Goal: Information Seeking & Learning: Learn about a topic

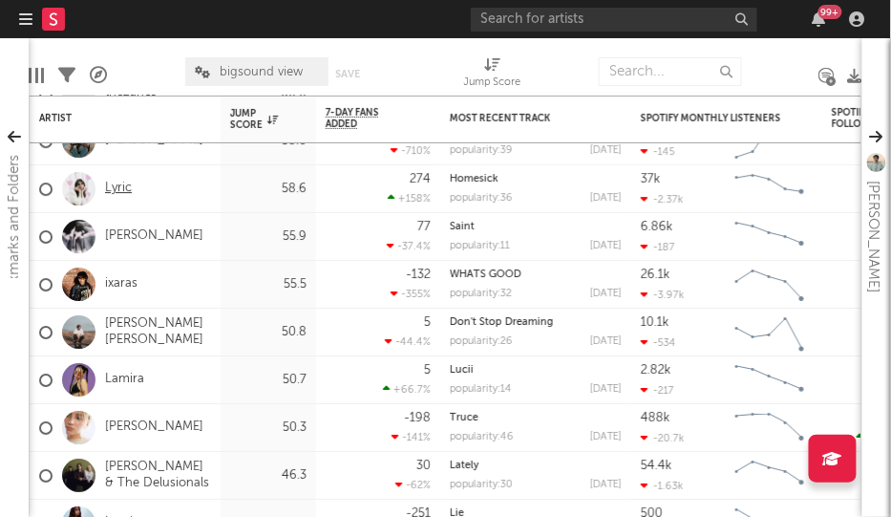
click at [116, 193] on link "Lyric" at bounding box center [118, 188] width 27 height 16
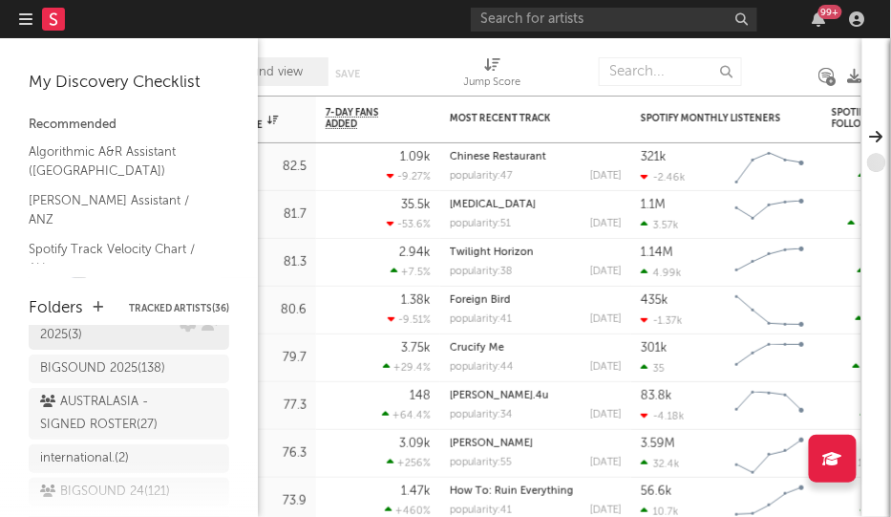
scroll to position [101, 0]
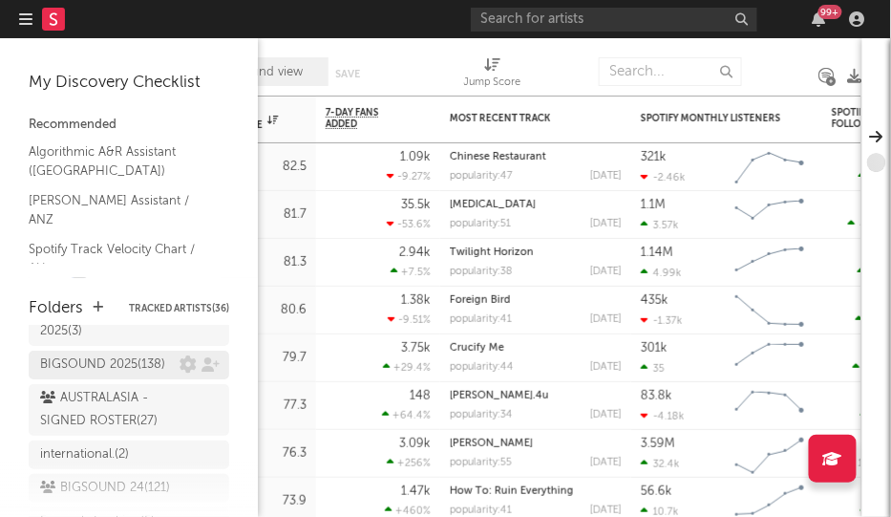
click at [126, 353] on div "BIGSOUND 2025 ( 138 )" at bounding box center [102, 364] width 125 height 23
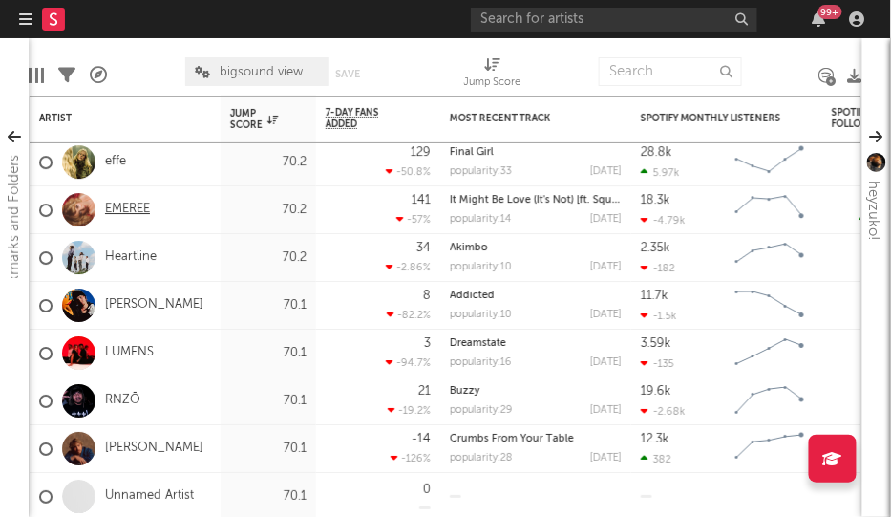
click at [139, 209] on link "EMEREE" at bounding box center [127, 209] width 45 height 16
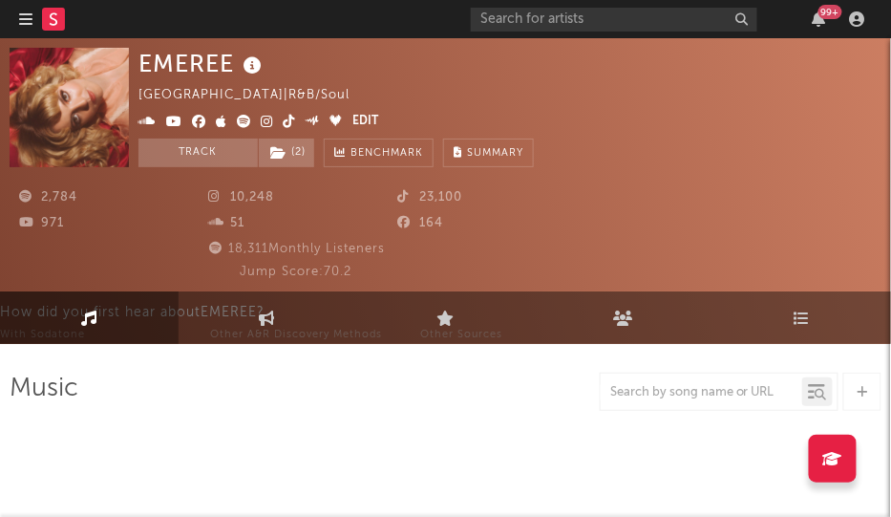
select select "6m"
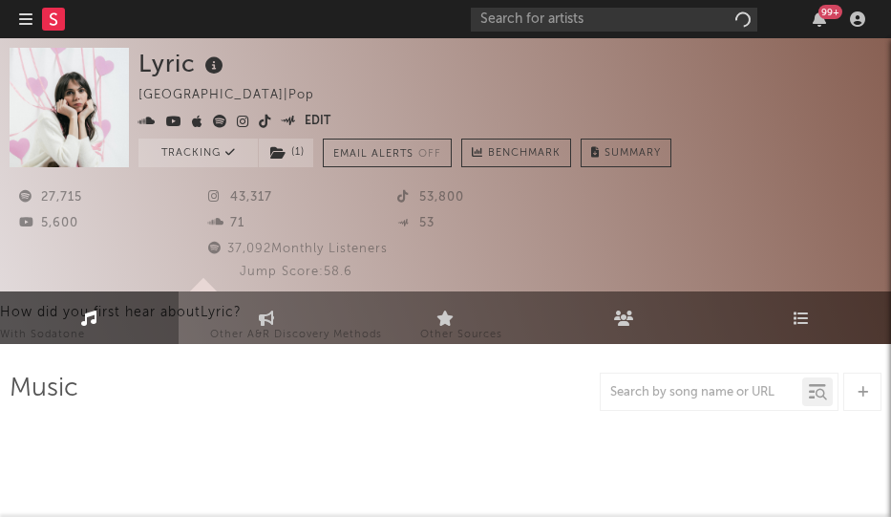
select select "1w"
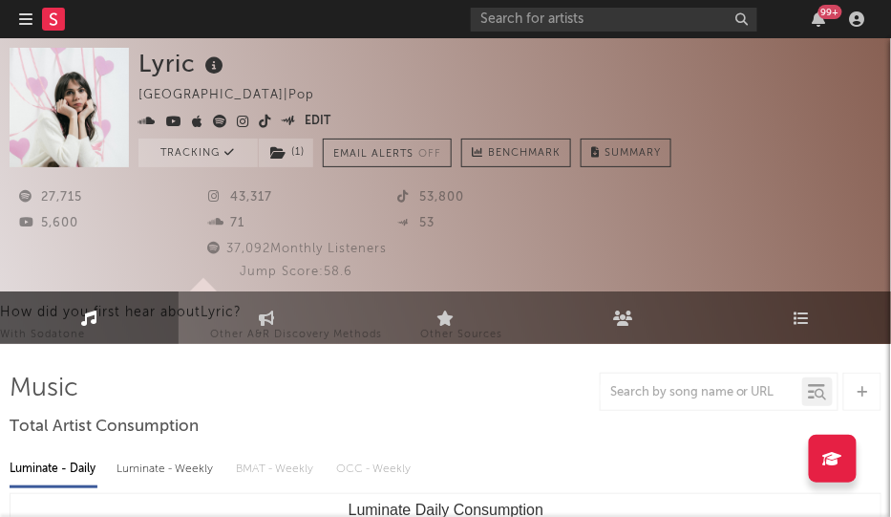
click at [243, 118] on icon at bounding box center [243, 121] width 12 height 13
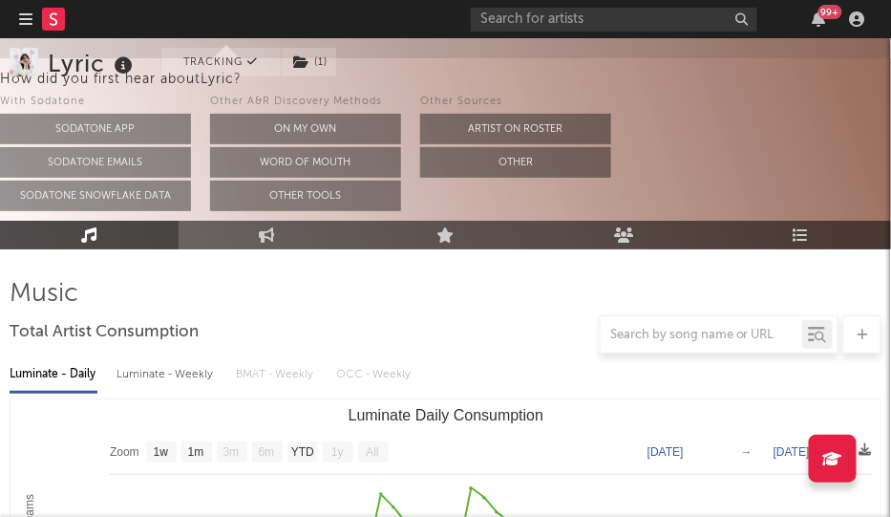
scroll to position [61, 0]
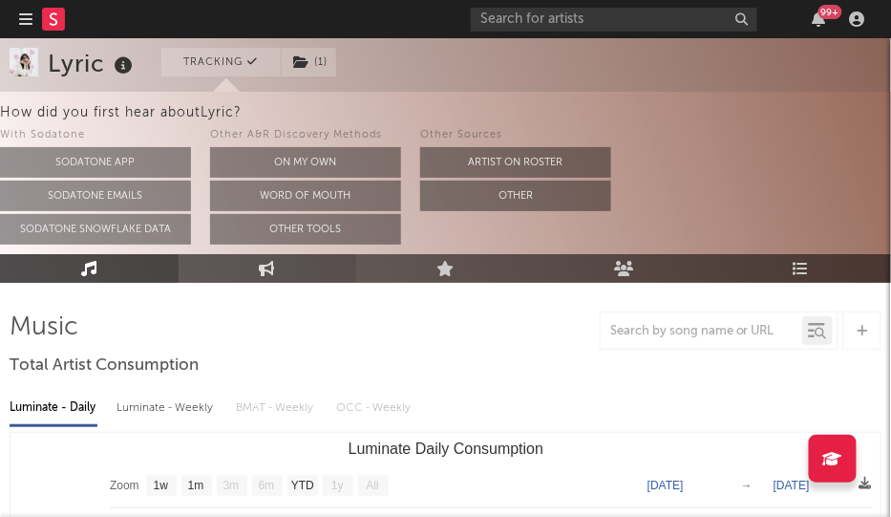
click at [301, 278] on link "Engagement" at bounding box center [268, 268] width 179 height 29
select select "1w"
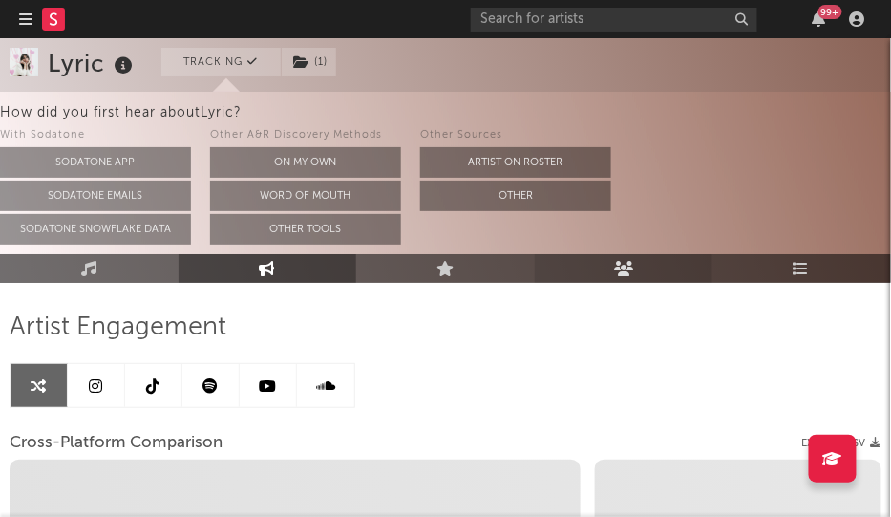
click at [649, 263] on link "Audience" at bounding box center [624, 268] width 179 height 29
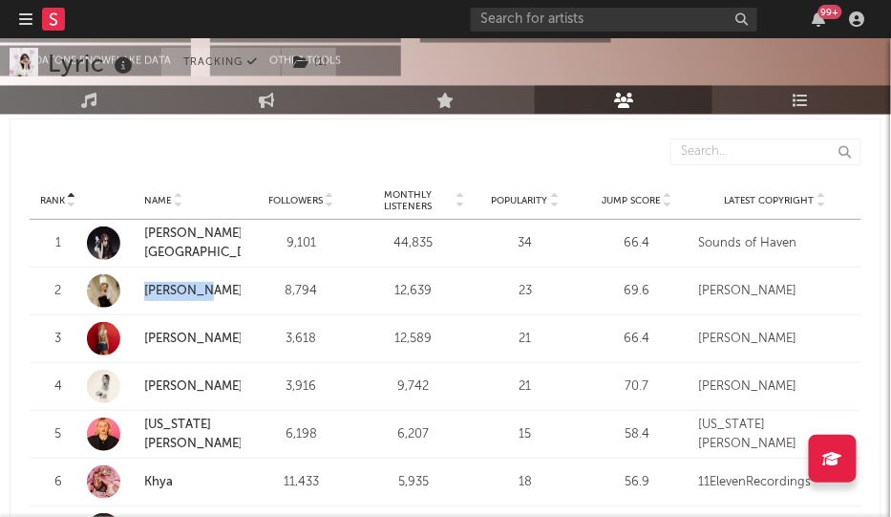
scroll to position [783, 0]
click at [260, 160] on div at bounding box center [452, 152] width 817 height 27
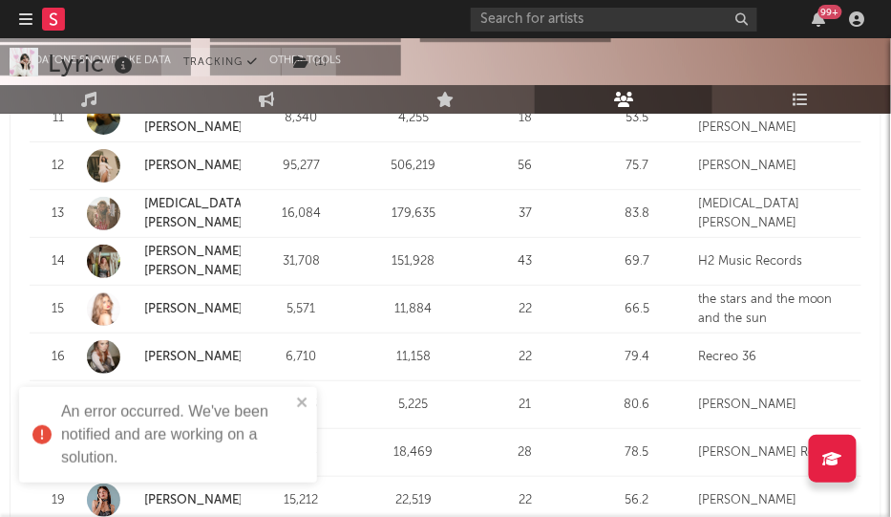
scroll to position [1415, 0]
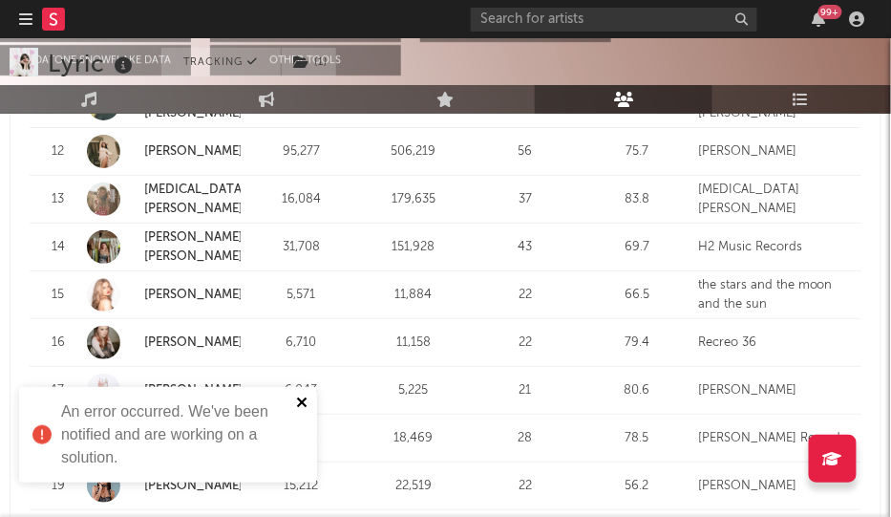
click at [300, 398] on icon "close" at bounding box center [302, 402] width 10 height 10
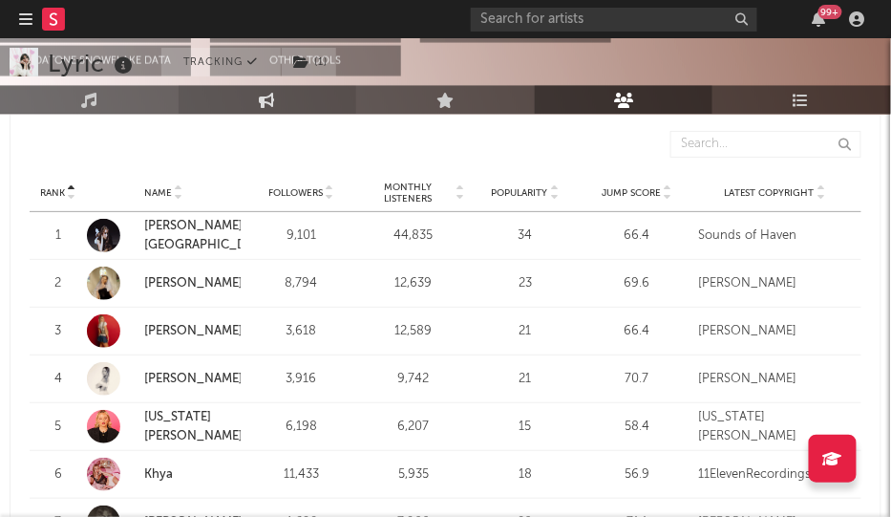
scroll to position [823, 0]
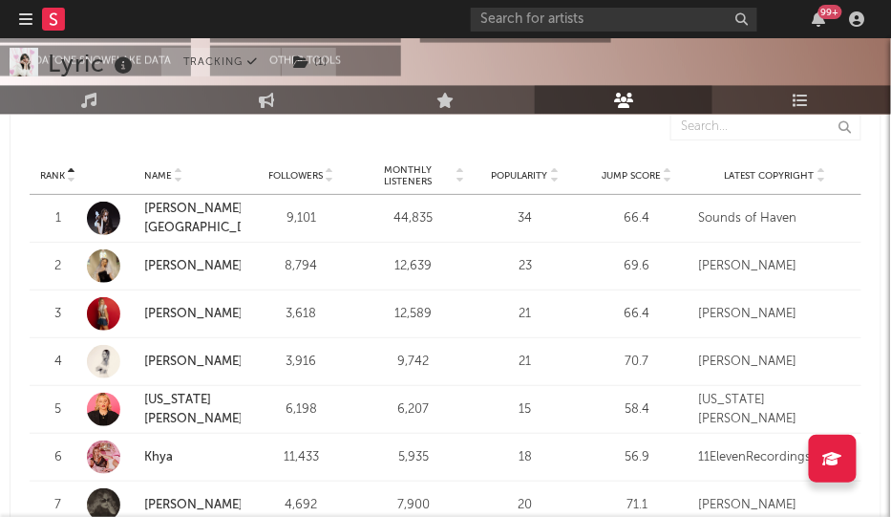
click at [194, 220] on link "Darcie Haven" at bounding box center [208, 218] width 129 height 32
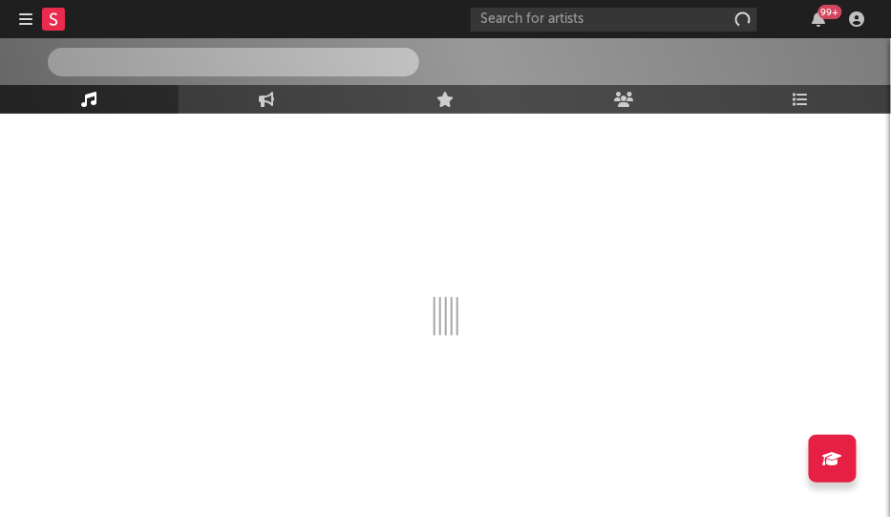
scroll to position [262, 0]
select select "1w"
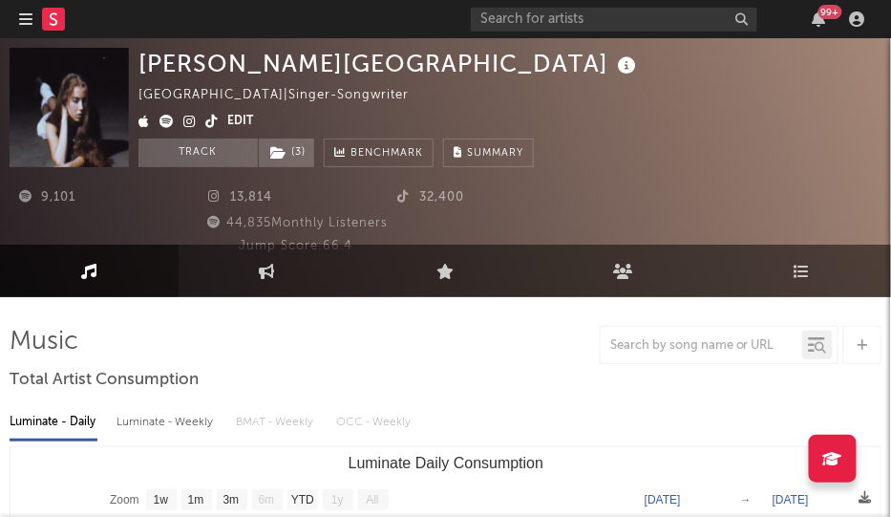
scroll to position [0, 0]
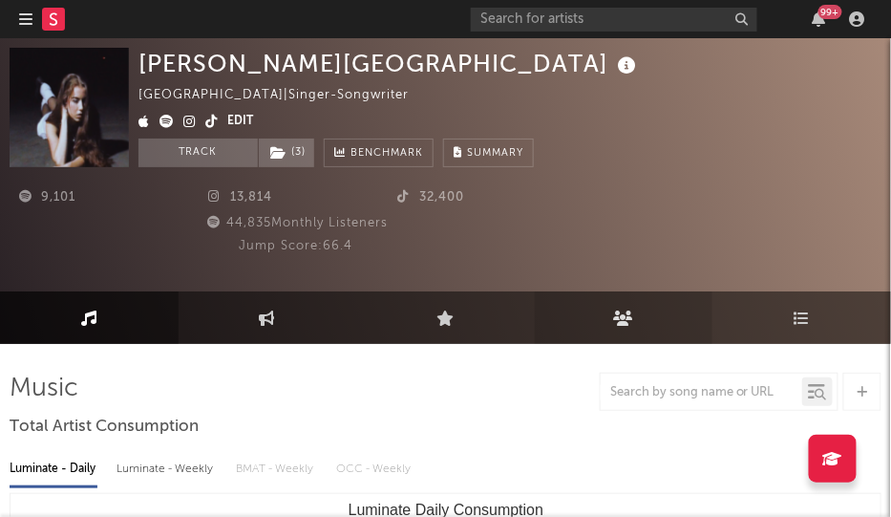
click at [624, 324] on icon at bounding box center [624, 317] width 20 height 15
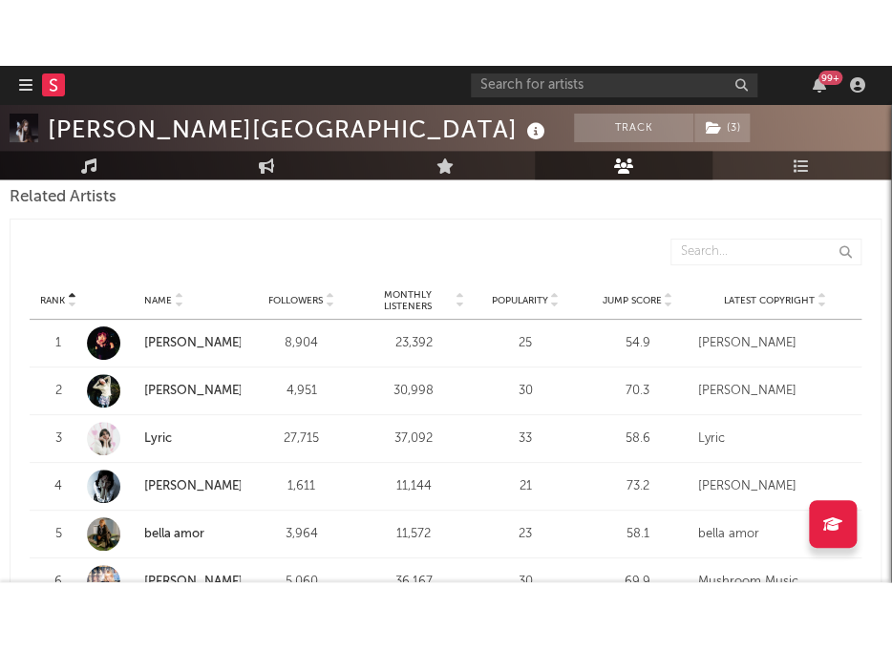
scroll to position [763, 0]
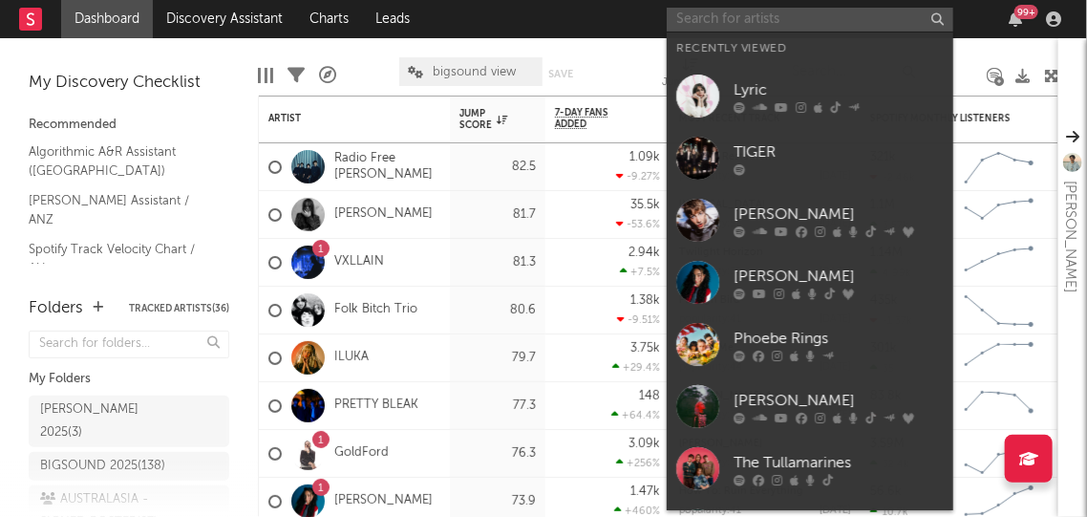
click at [695, 20] on input "text" at bounding box center [809, 20] width 286 height 24
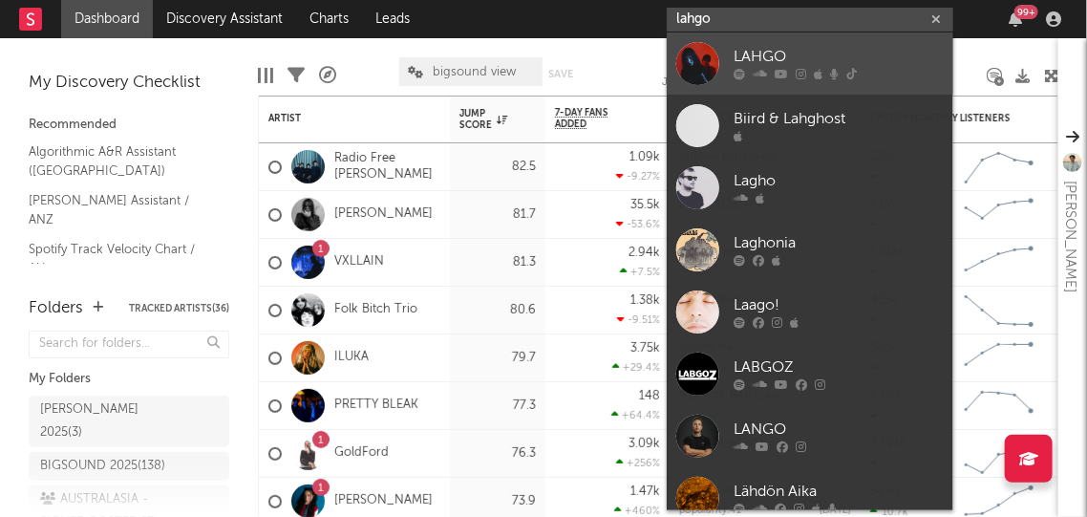
type input "lahgo"
click at [827, 54] on div "LAHGO" at bounding box center [838, 57] width 210 height 23
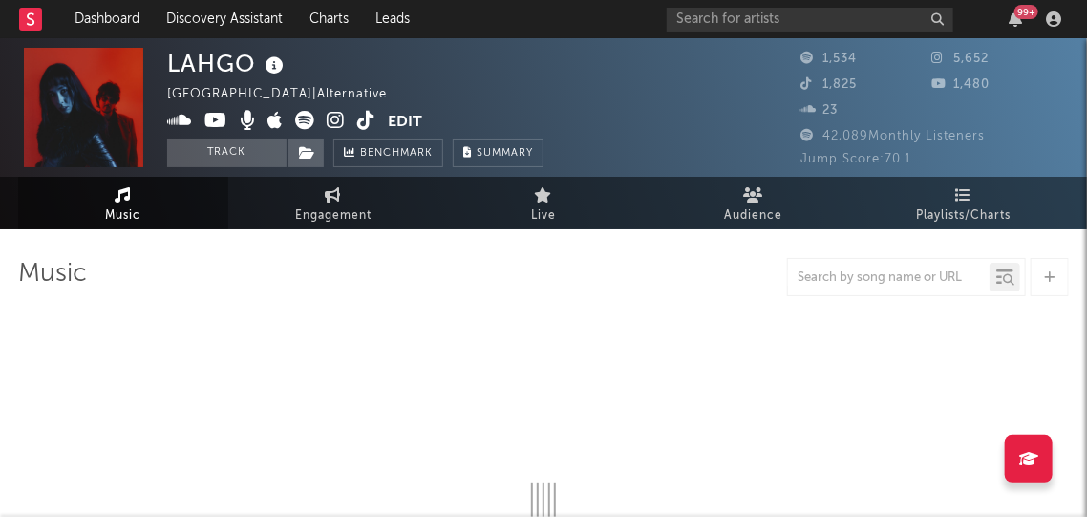
select select "1w"
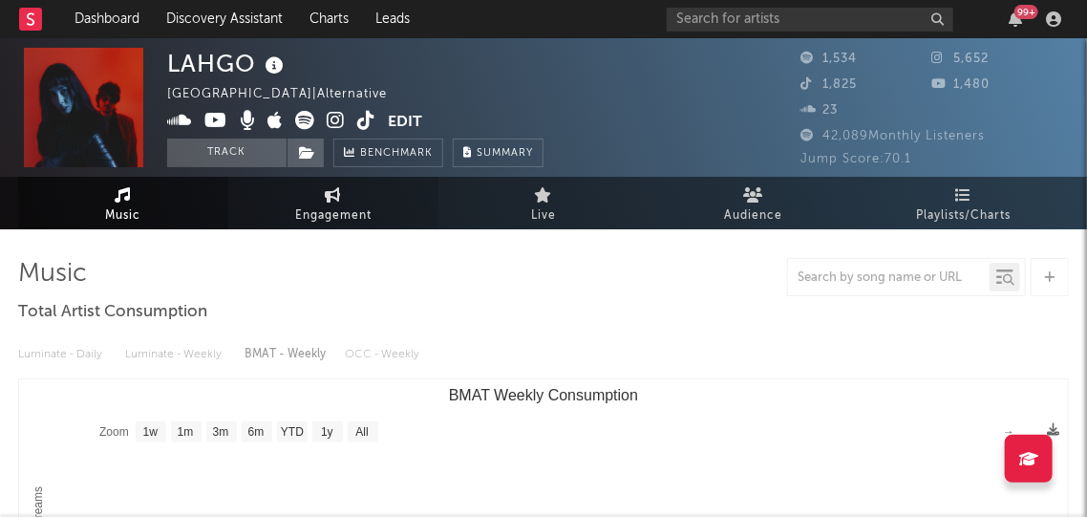
click at [328, 214] on span "Engagement" at bounding box center [333, 215] width 76 height 23
select select "1w"
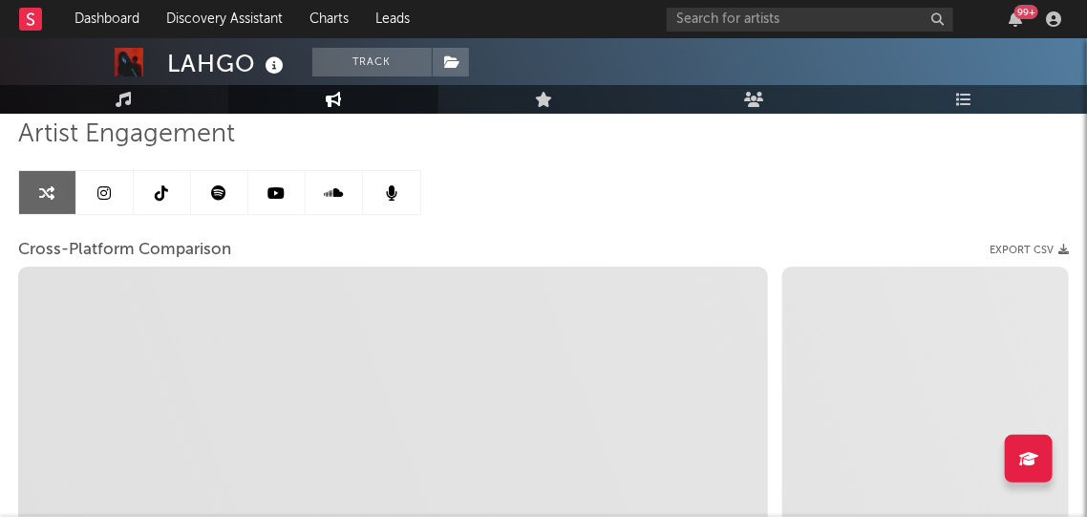
scroll to position [29, 0]
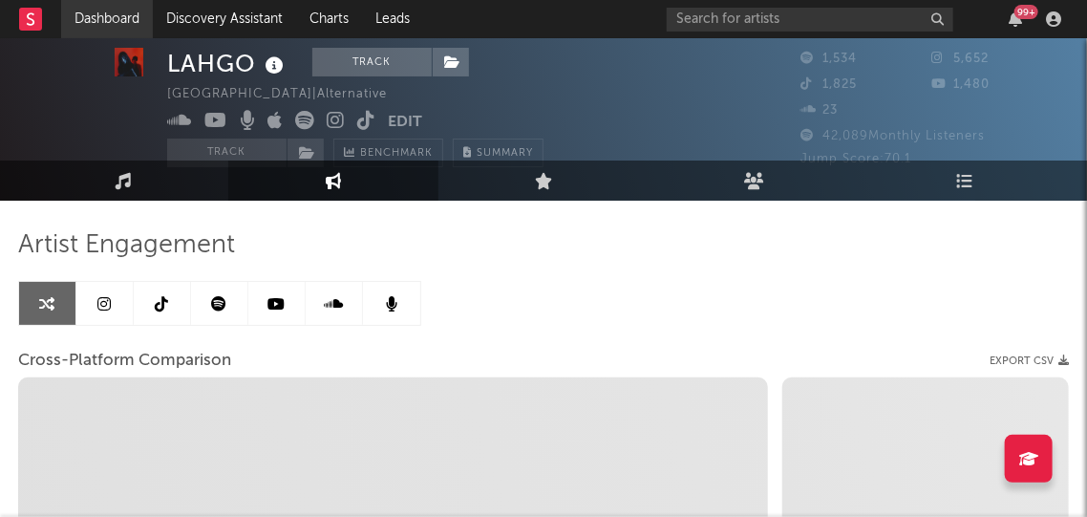
click at [115, 7] on link "Dashboard" at bounding box center [107, 19] width 92 height 38
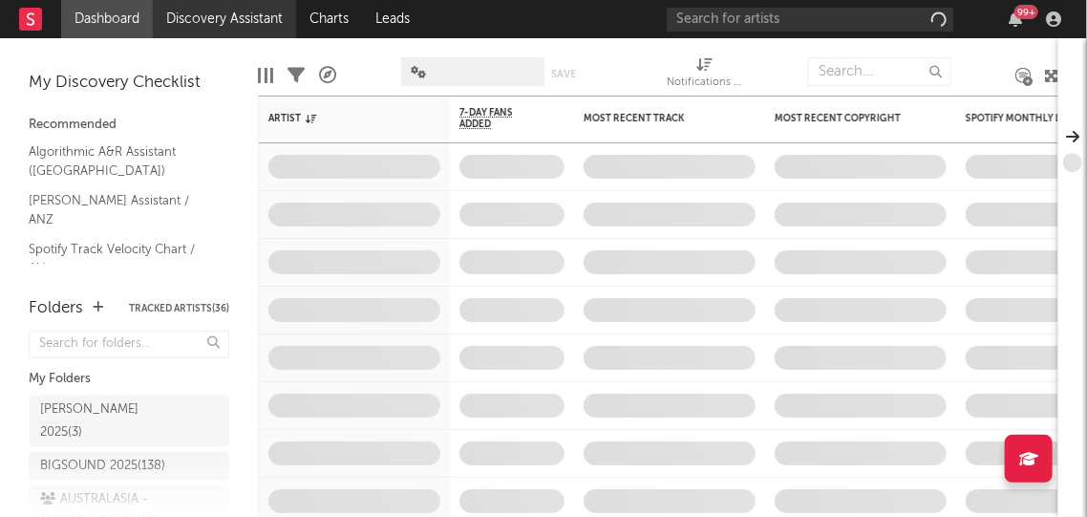
click at [200, 8] on link "Discovery Assistant" at bounding box center [224, 19] width 143 height 38
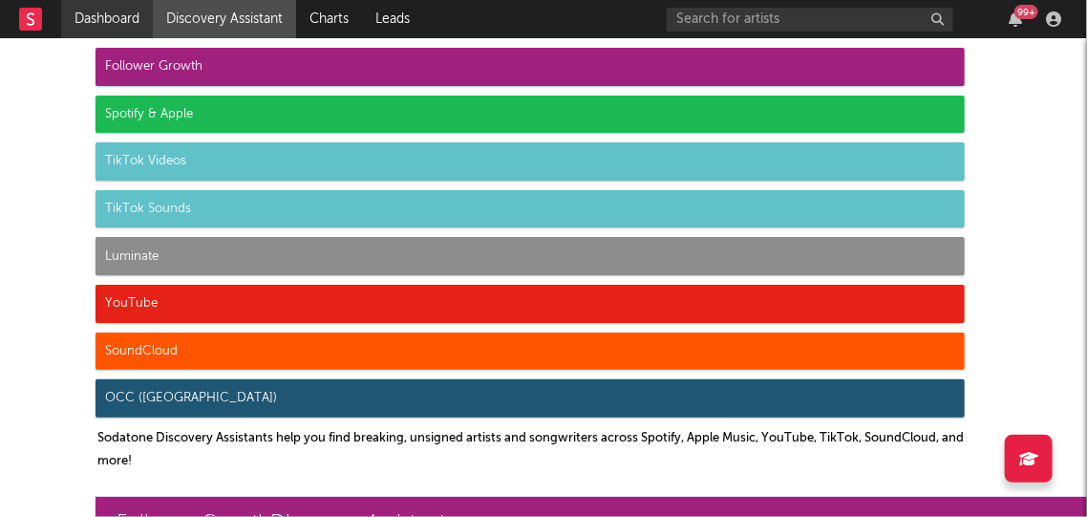
click at [86, 14] on link "Dashboard" at bounding box center [107, 19] width 92 height 38
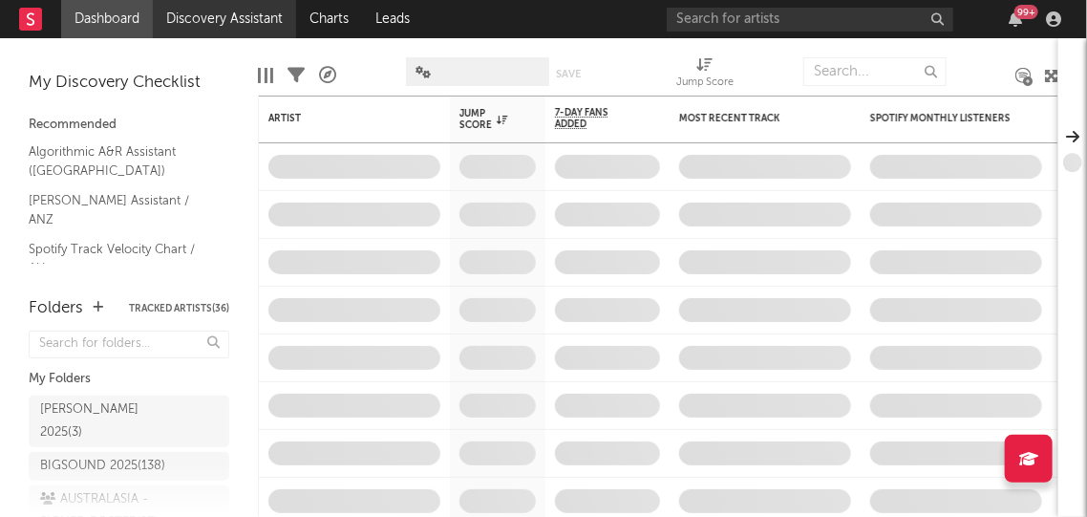
click at [229, 18] on link "Discovery Assistant" at bounding box center [224, 19] width 143 height 38
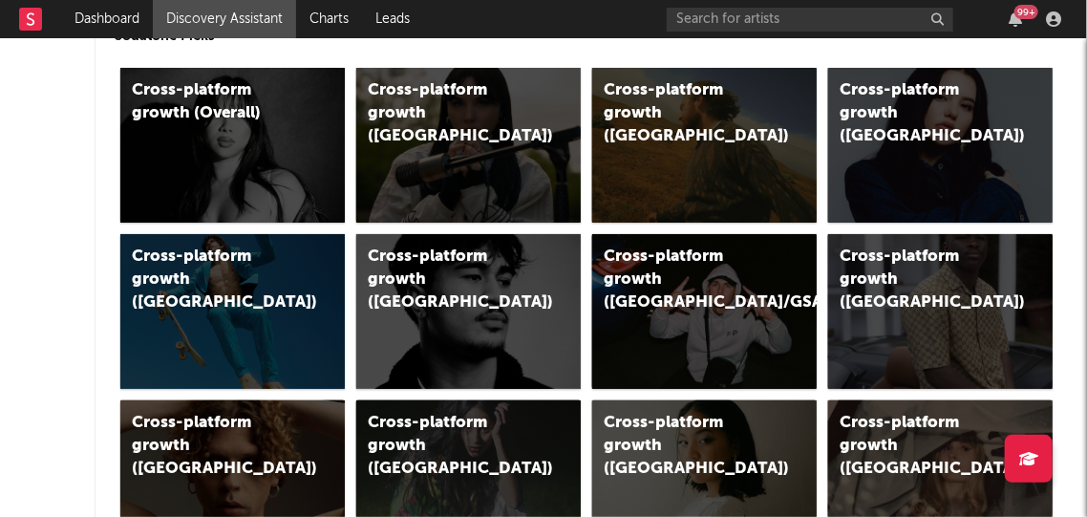
scroll to position [564, 0]
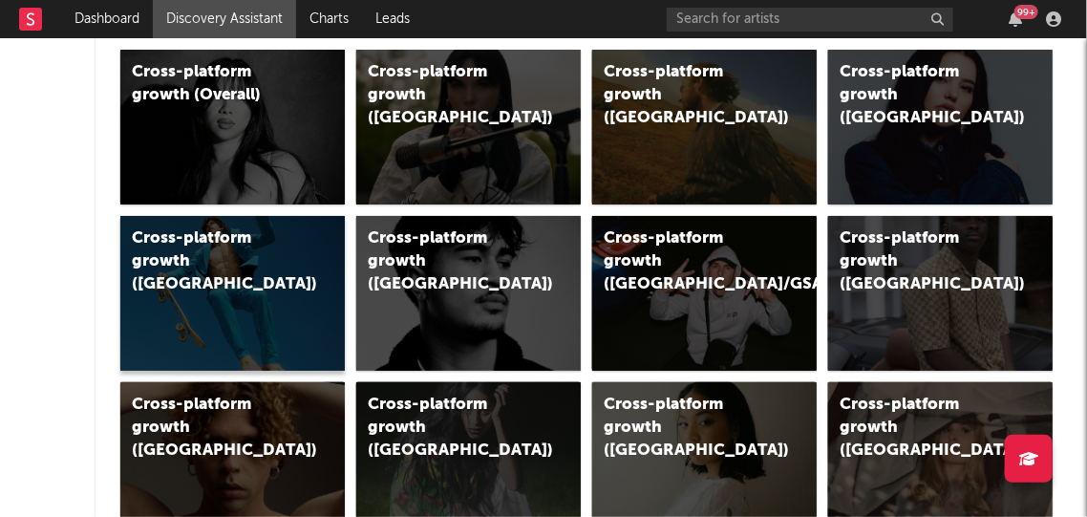
click at [188, 281] on div "Cross-platform growth (Australia)" at bounding box center [232, 293] width 224 height 155
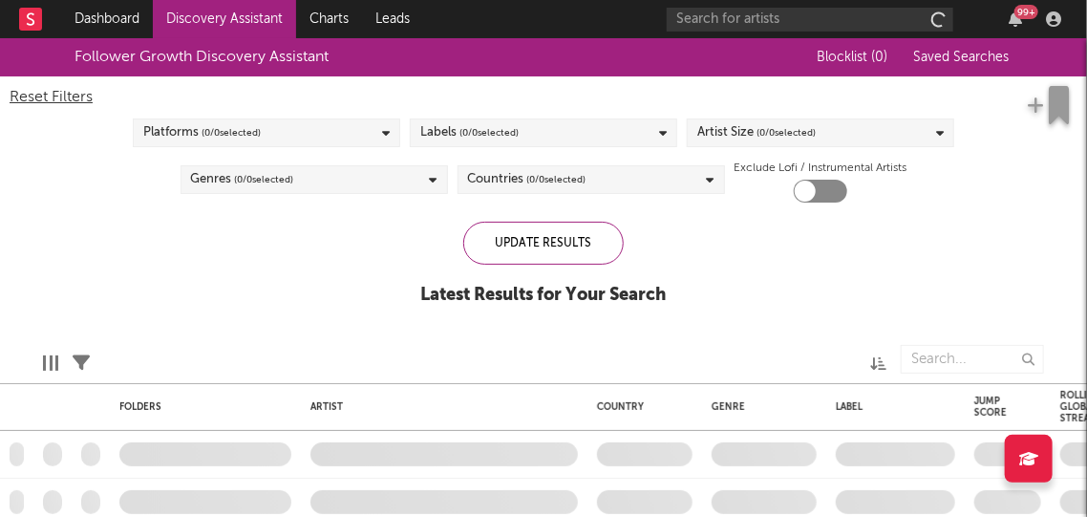
checkbox input "true"
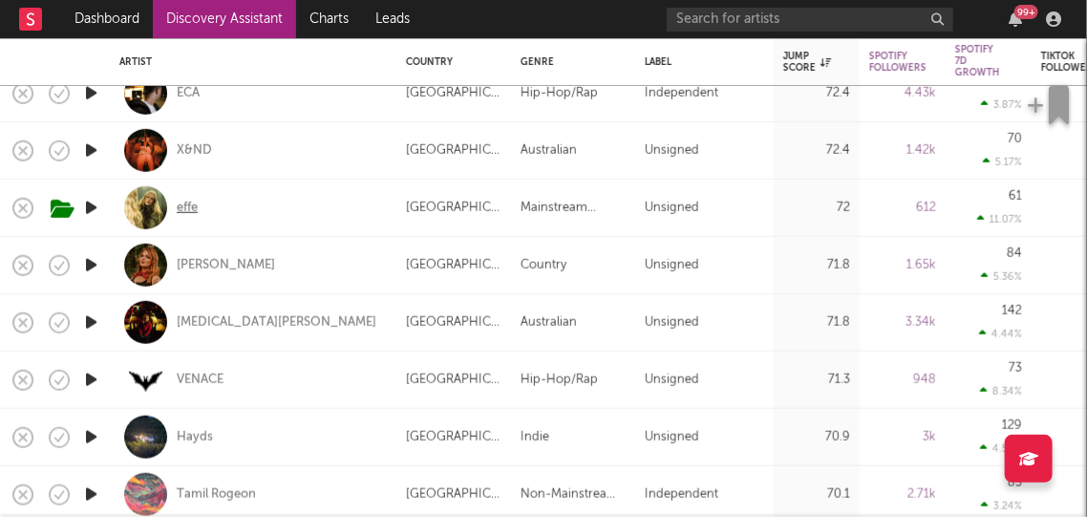
click at [186, 207] on div "effe" at bounding box center [187, 207] width 21 height 17
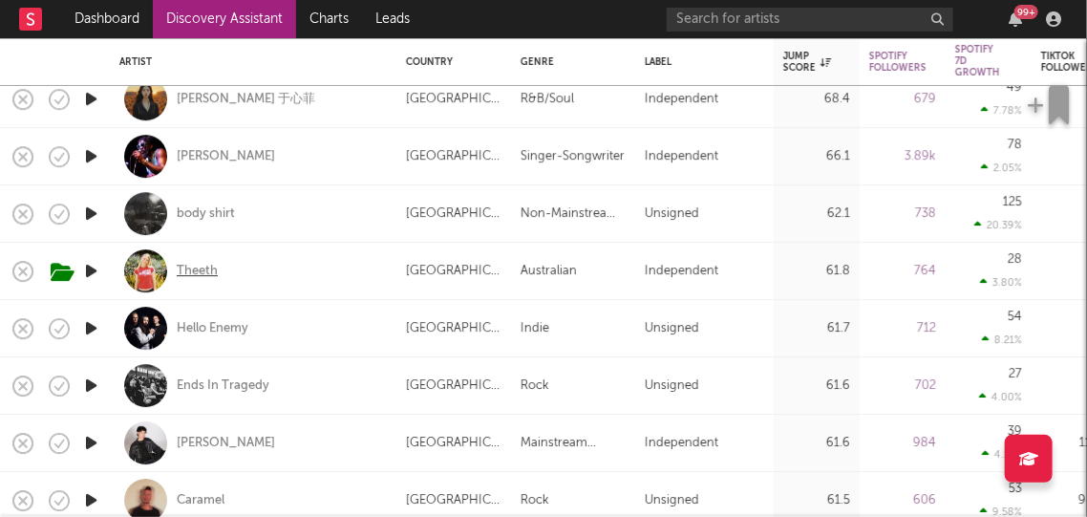
click at [201, 273] on div "Theeth" at bounding box center [197, 271] width 41 height 17
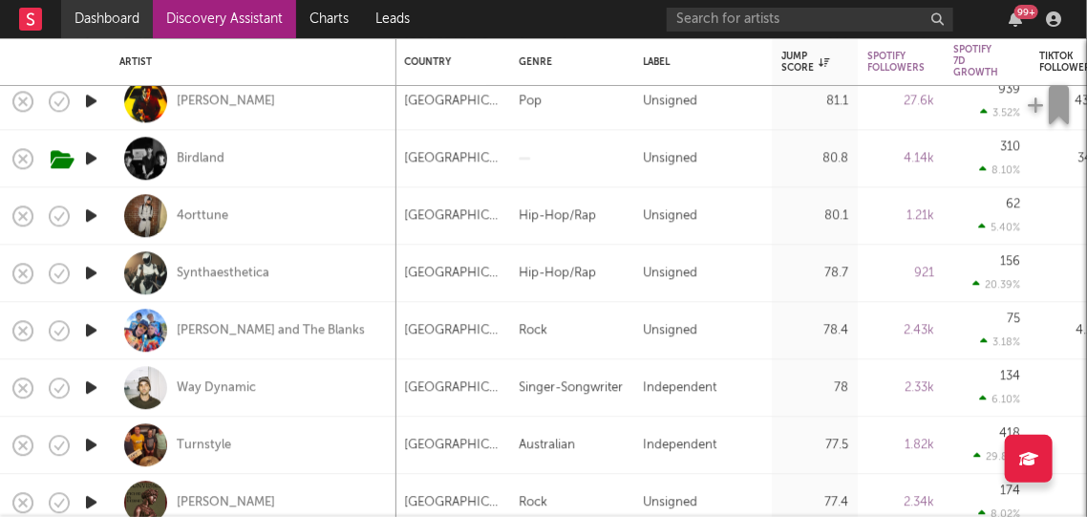
click at [120, 11] on link "Dashboard" at bounding box center [107, 19] width 92 height 38
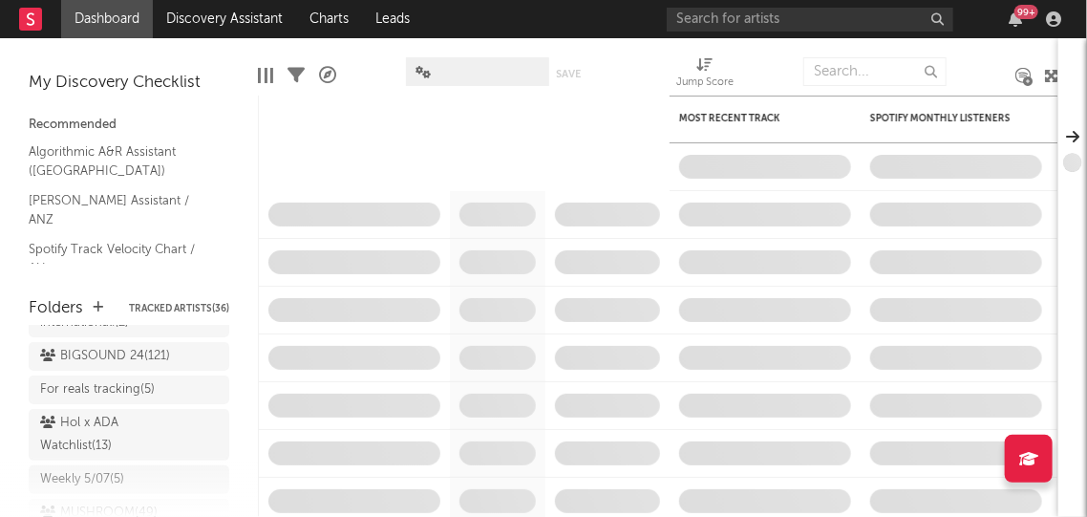
scroll to position [295, 0]
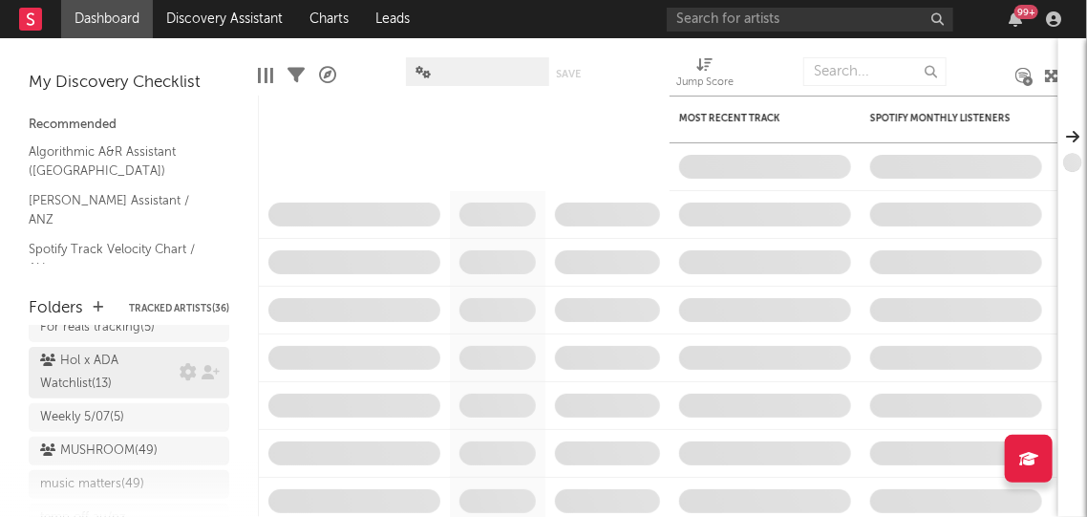
click at [108, 368] on div "Hol x ADA Watchlist ( 13 )" at bounding box center [107, 372] width 135 height 46
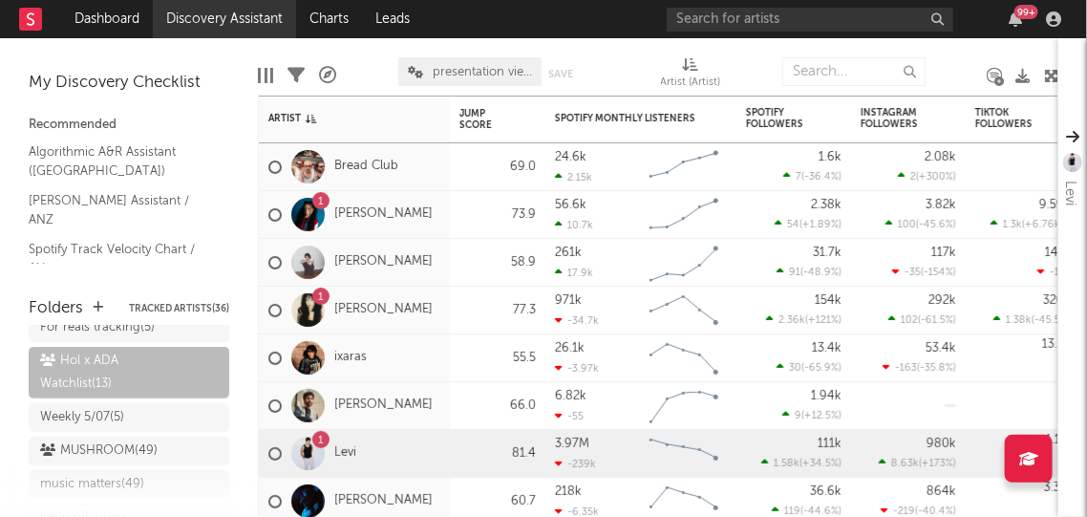
click at [256, 14] on link "Discovery Assistant" at bounding box center [224, 19] width 143 height 38
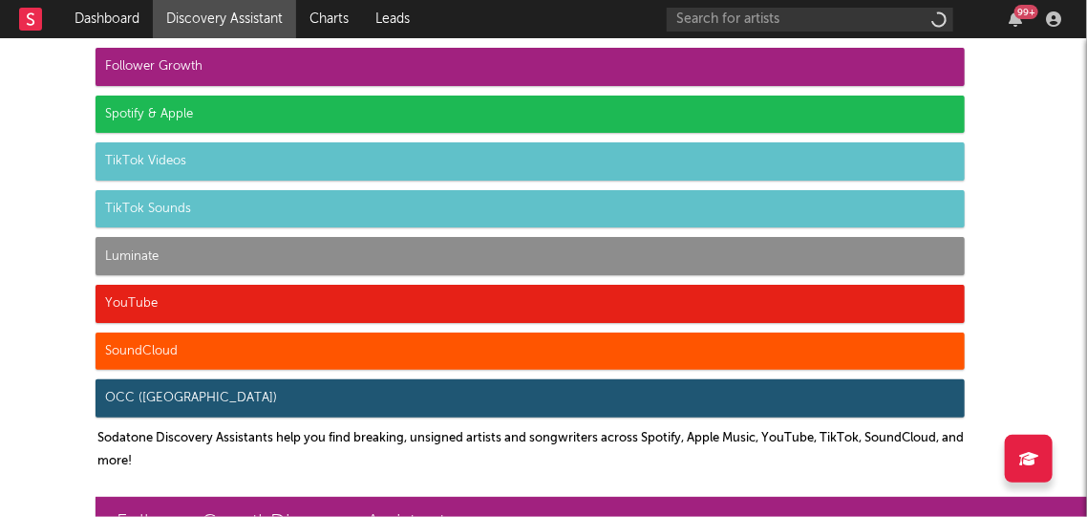
click at [210, 119] on div "Spotify & Apple" at bounding box center [529, 114] width 869 height 38
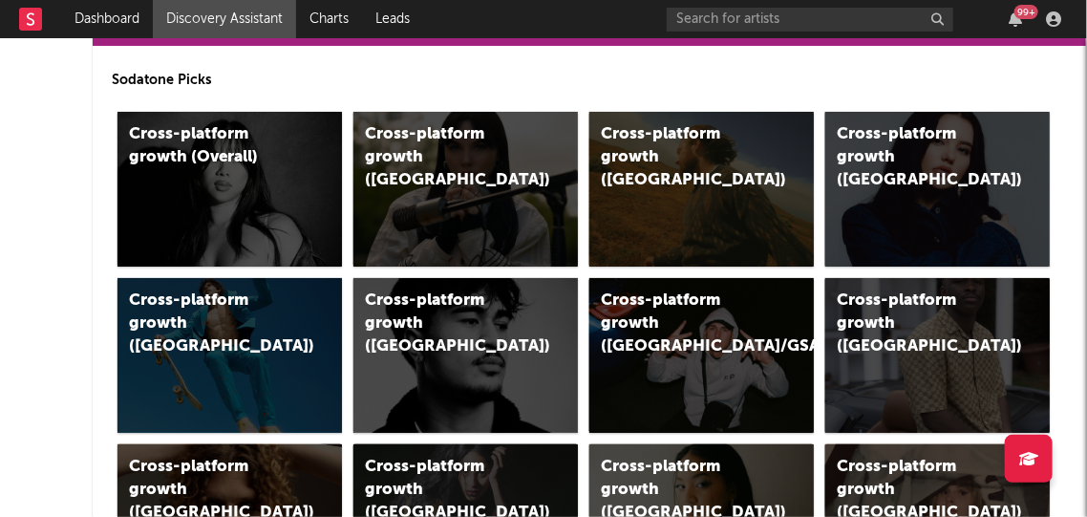
scroll to position [522, 3]
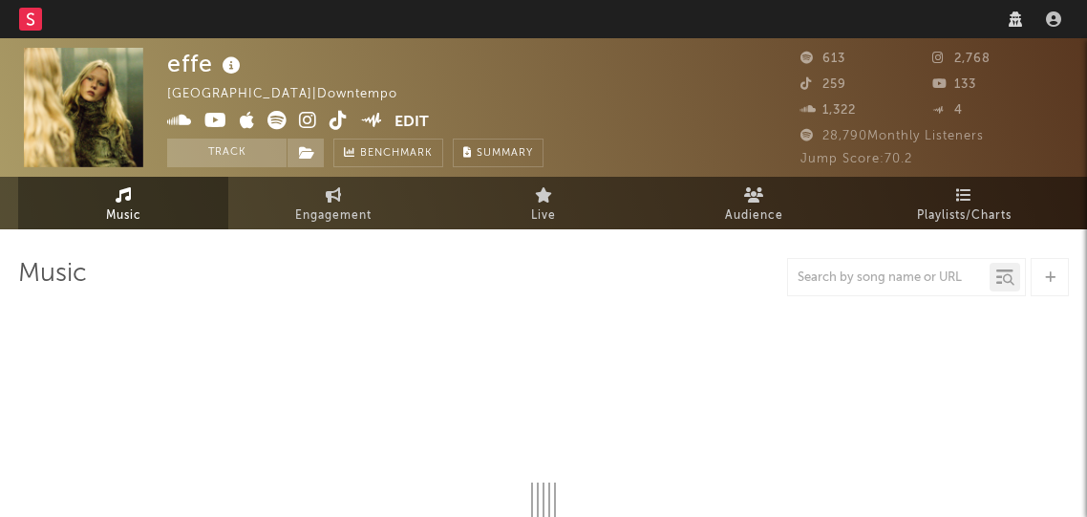
select select "1w"
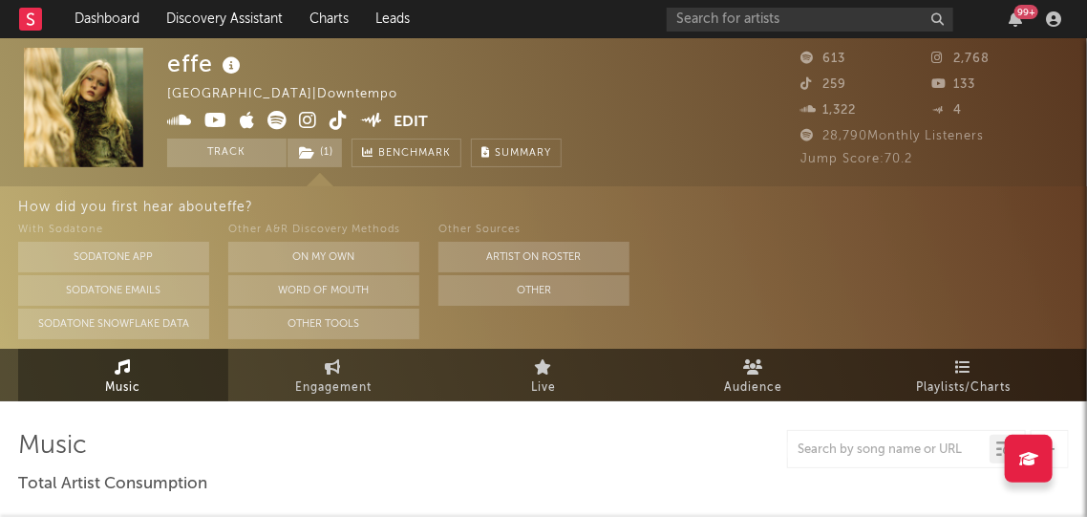
click at [311, 124] on icon at bounding box center [308, 120] width 18 height 19
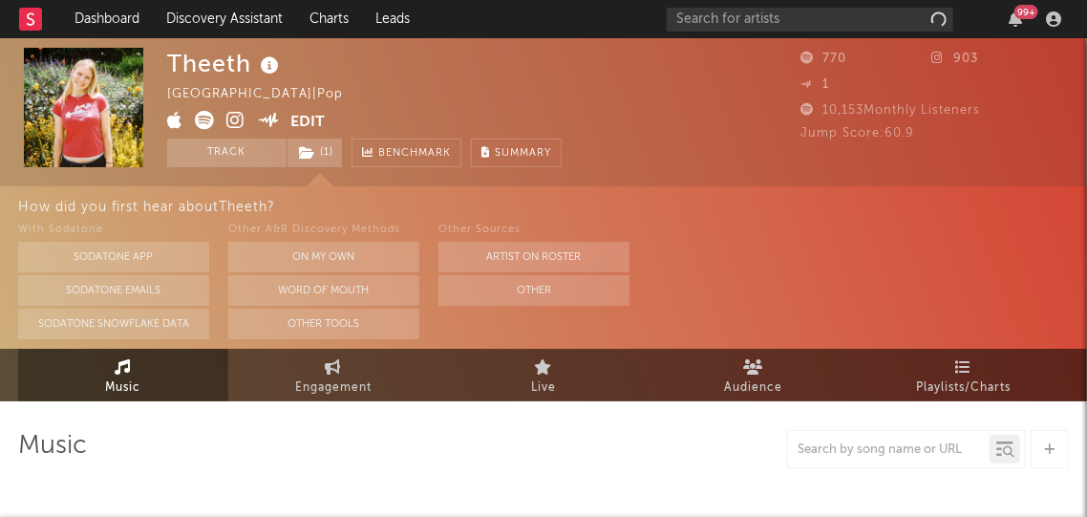
select select "1w"
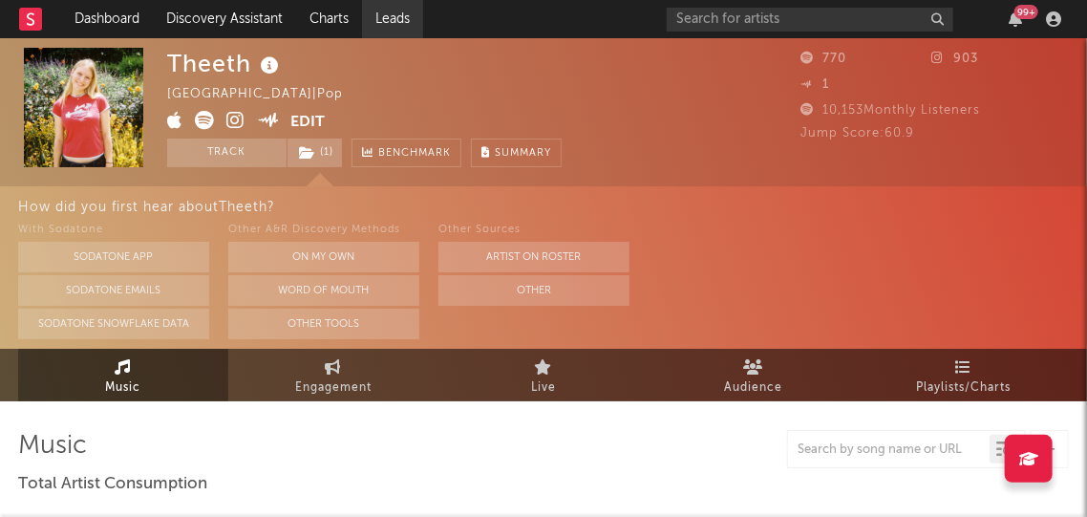
drag, startPoint x: 233, startPoint y: 122, endPoint x: 383, endPoint y: 11, distance: 187.0
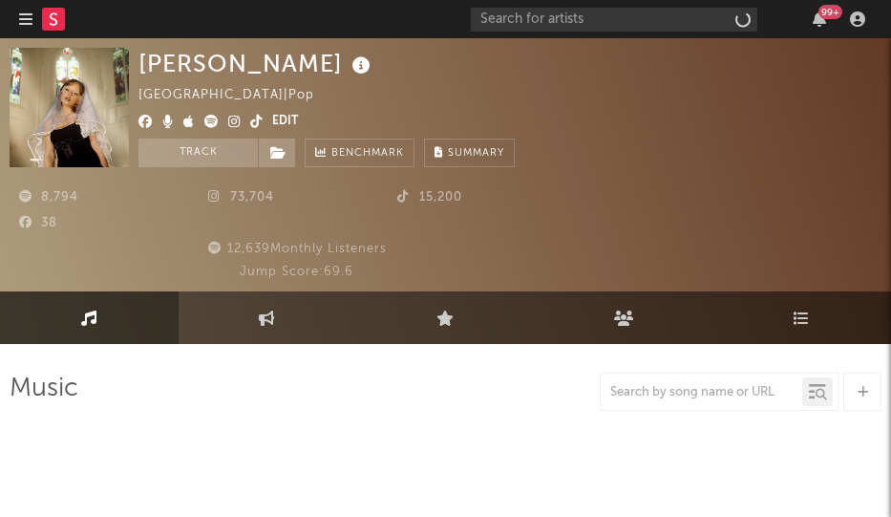
select select "6m"
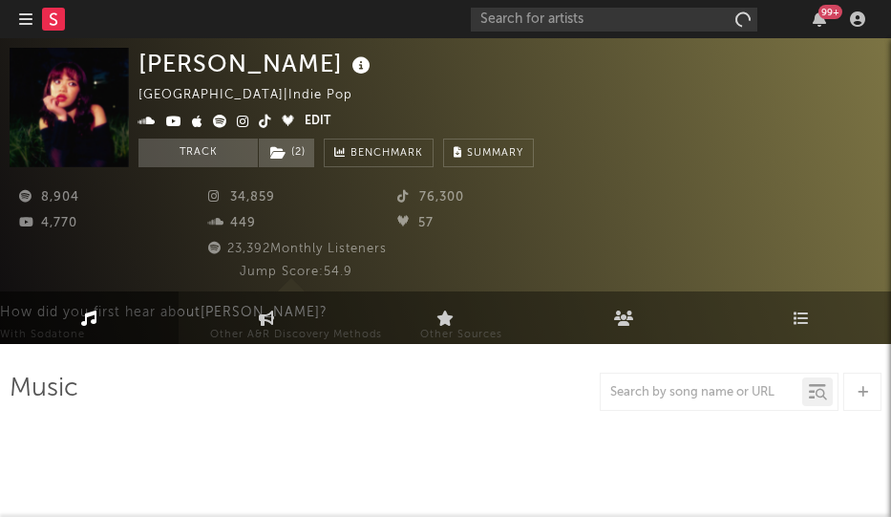
select select "1w"
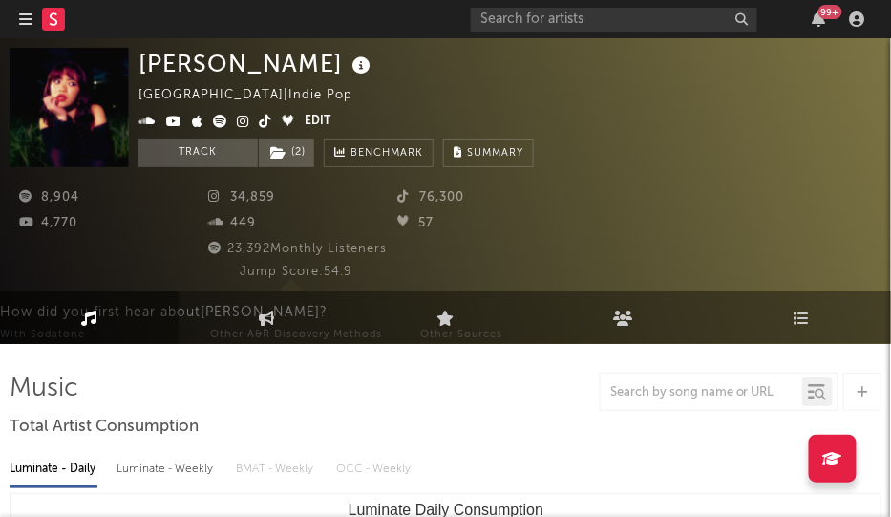
click at [247, 124] on span at bounding box center [221, 122] width 166 height 23
click at [240, 123] on icon at bounding box center [243, 121] width 12 height 13
